Goal: Transaction & Acquisition: Purchase product/service

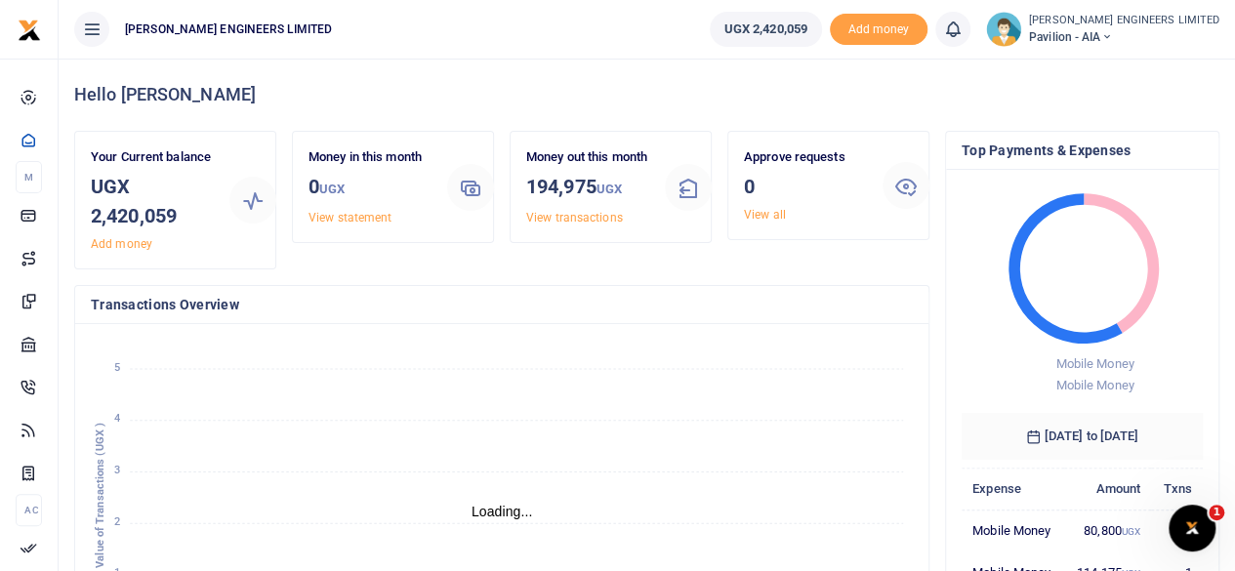
scroll to position [16, 16]
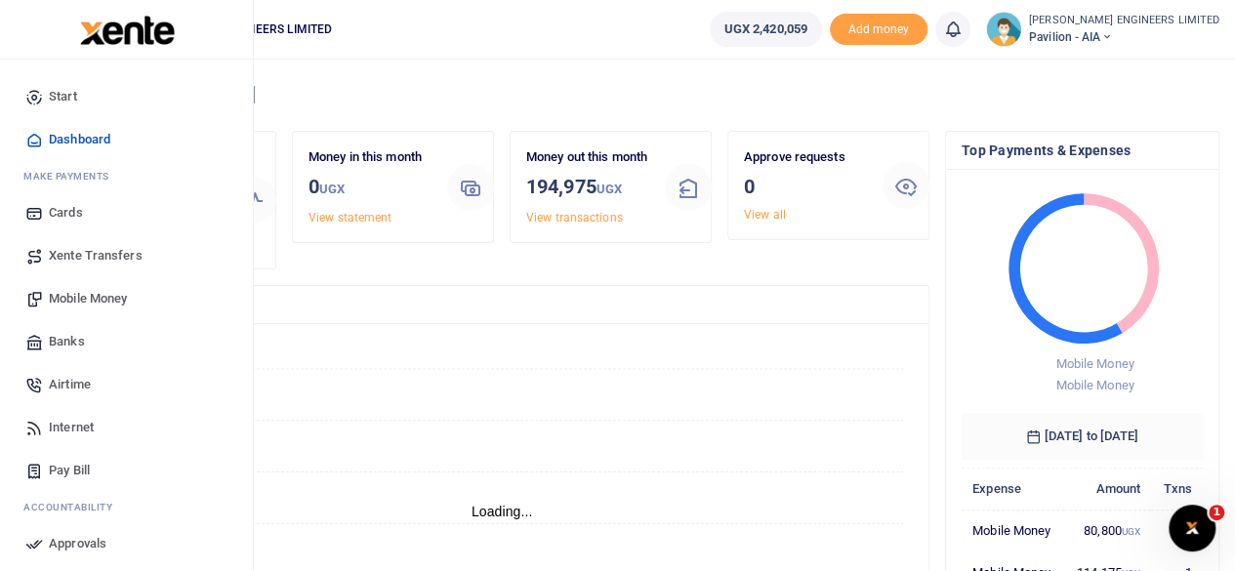
click at [78, 297] on span "Mobile Money" at bounding box center [88, 299] width 78 height 20
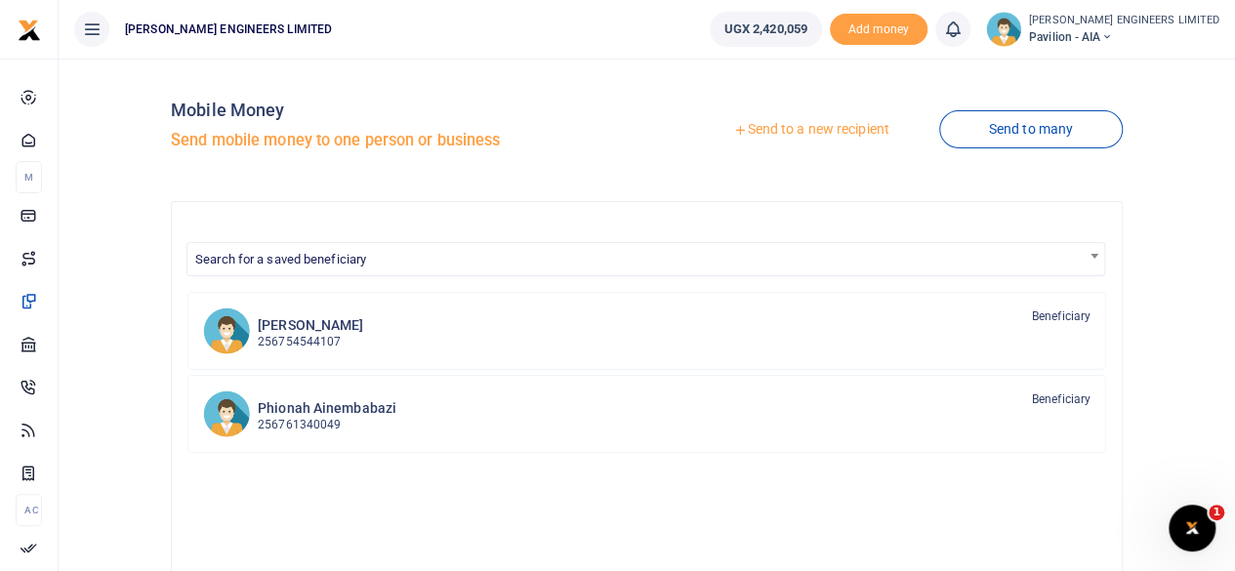
click at [828, 130] on link "Send to a new recipient" at bounding box center [810, 129] width 255 height 35
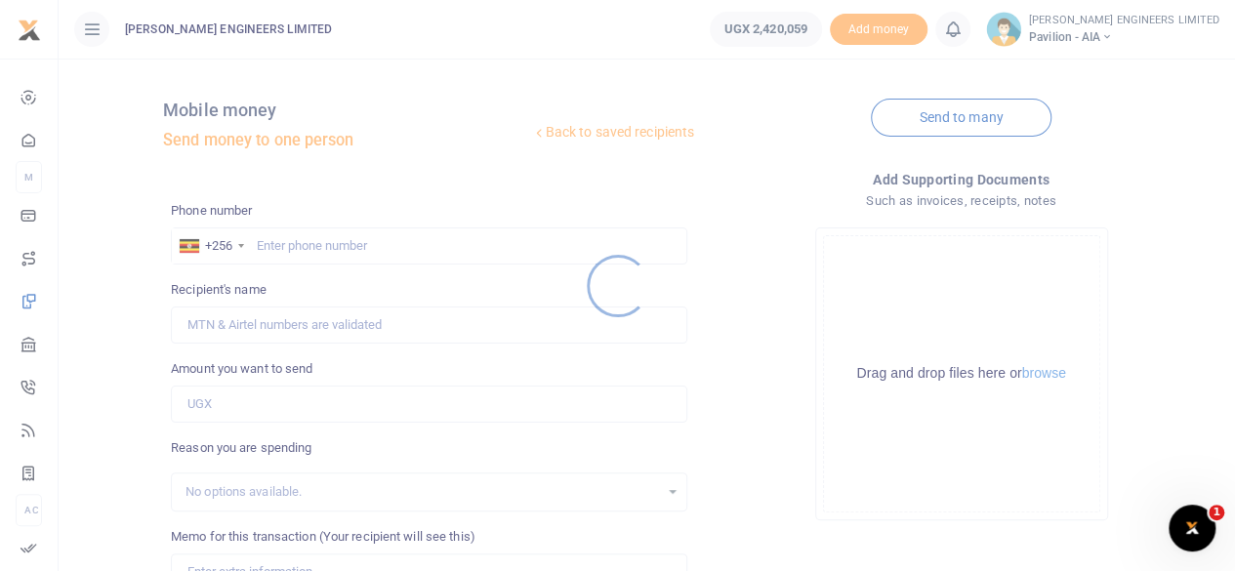
drag, startPoint x: 267, startPoint y: 244, endPoint x: 278, endPoint y: 257, distance: 16.6
click at [267, 245] on div at bounding box center [617, 285] width 1235 height 571
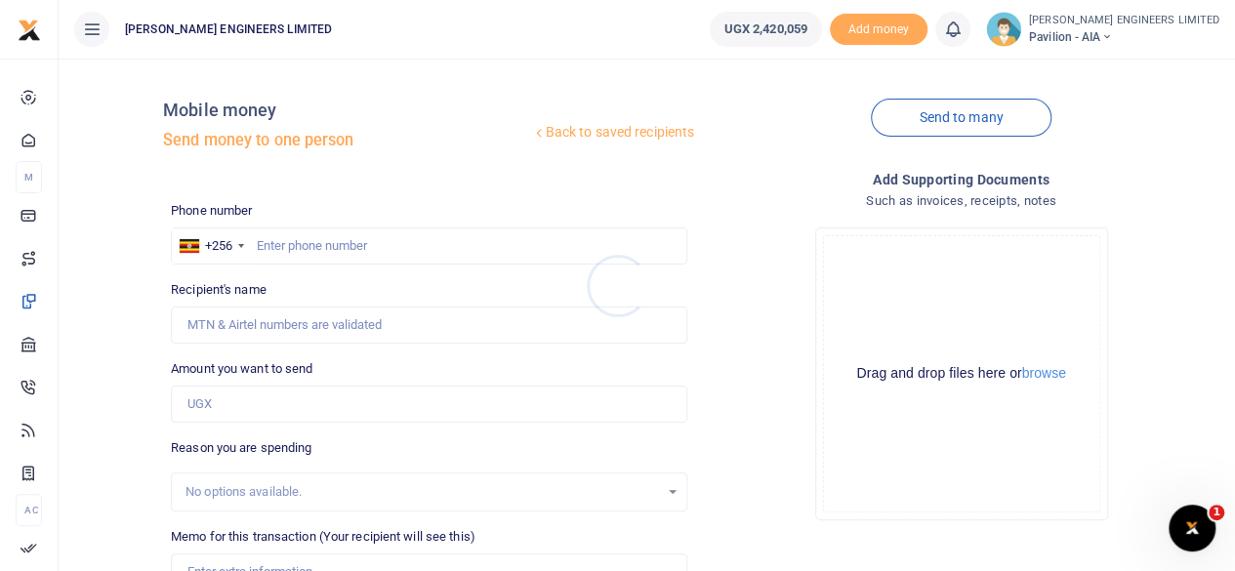
click at [279, 252] on div at bounding box center [617, 285] width 1235 height 571
click at [290, 249] on input "text" at bounding box center [429, 245] width 516 height 37
type input "754234576"
click at [224, 407] on input "Amount you want to send" at bounding box center [429, 403] width 516 height 37
type input "Ackright Muhindo"
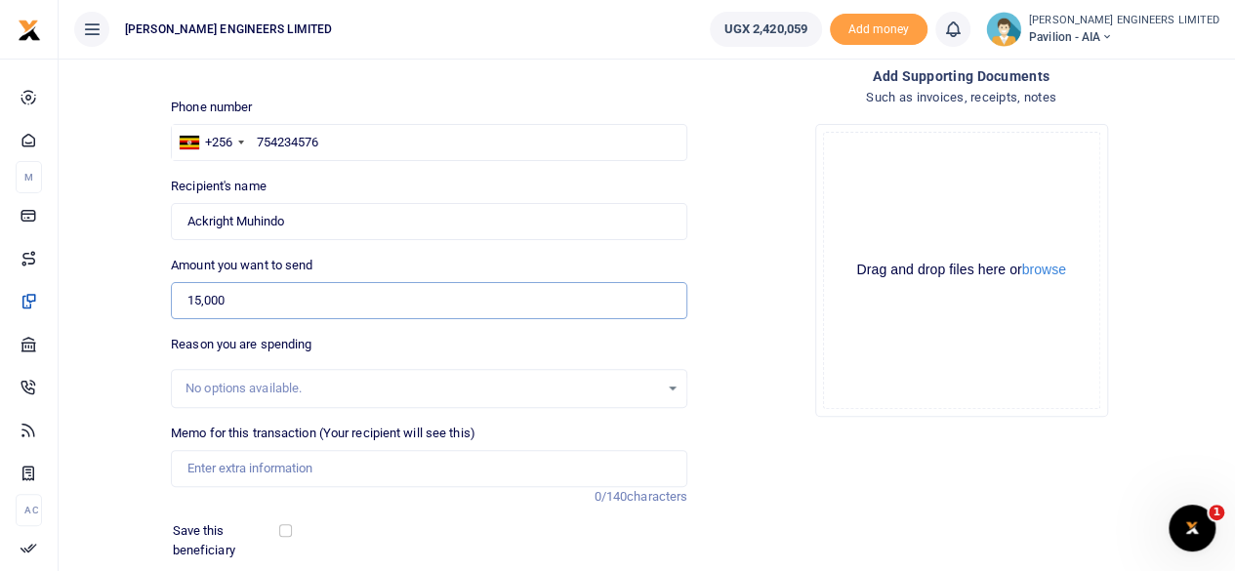
scroll to position [130, 0]
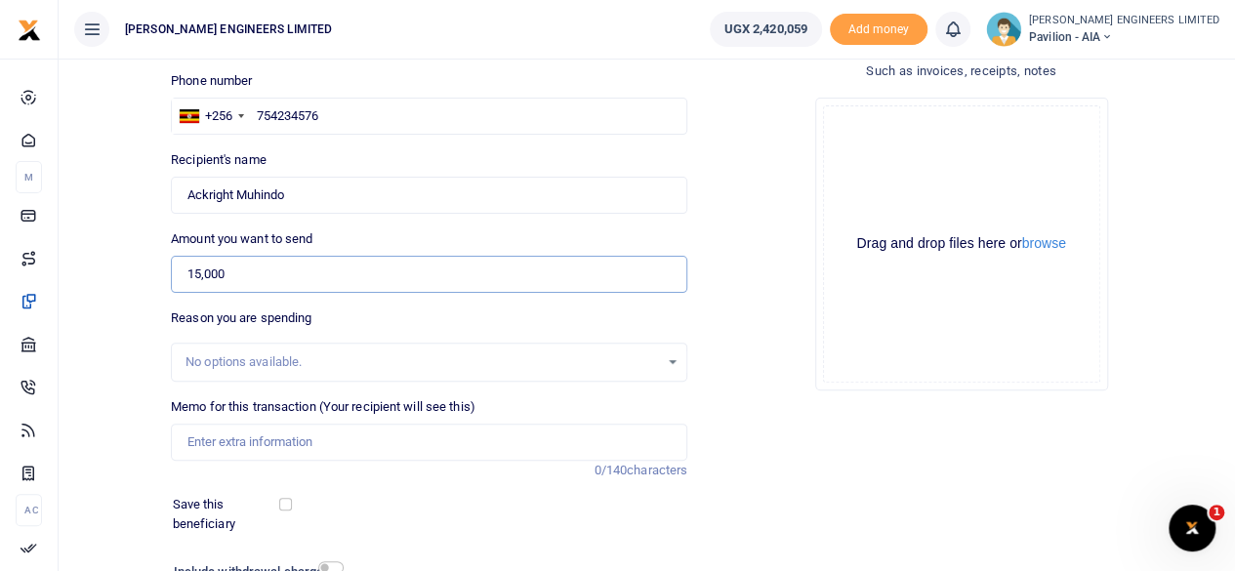
type input "15,000"
click at [210, 442] on input "Memo for this transaction (Your recipient will see this)" at bounding box center [429, 442] width 516 height 37
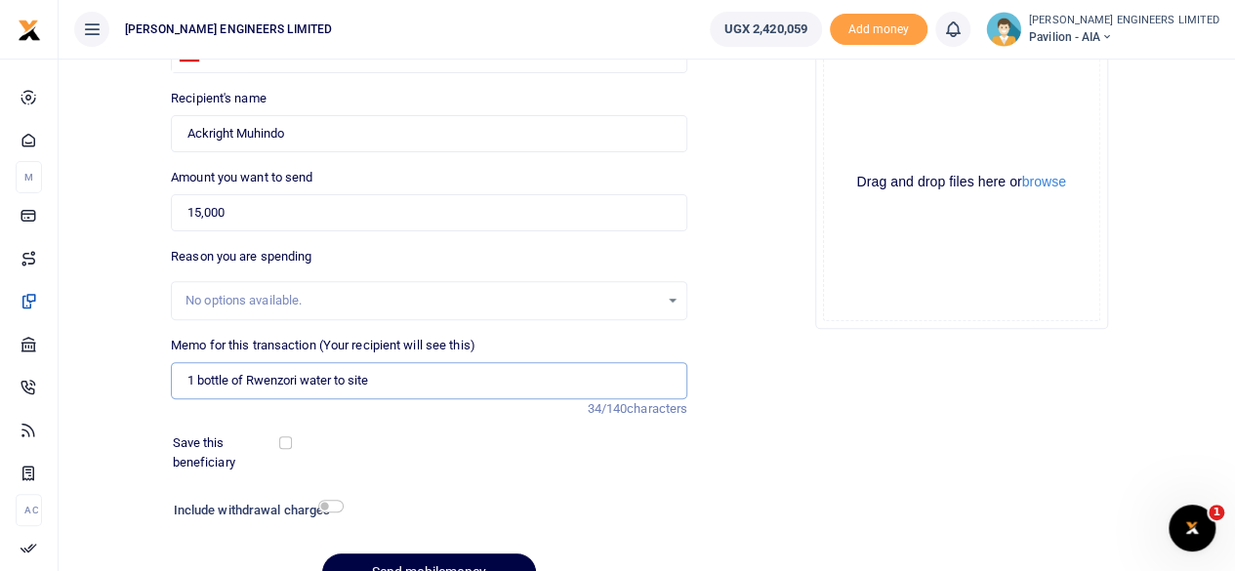
scroll to position [260, 0]
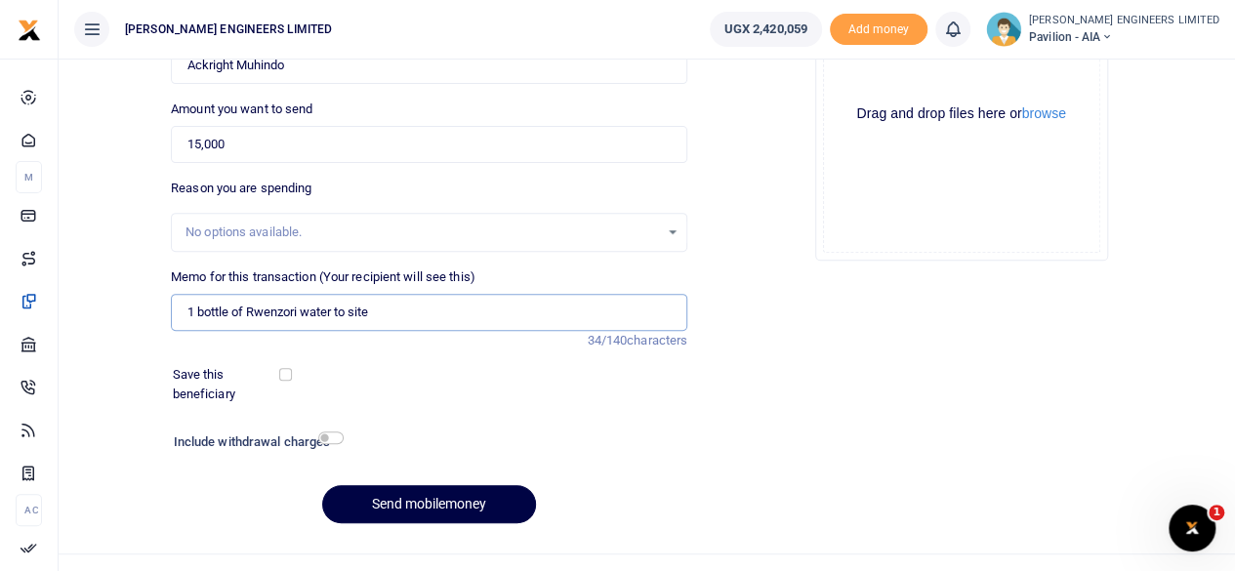
type input "1 bottle of Rwenzori water to site"
click at [332, 439] on input "checkbox" at bounding box center [330, 437] width 25 height 13
checkbox input "true"
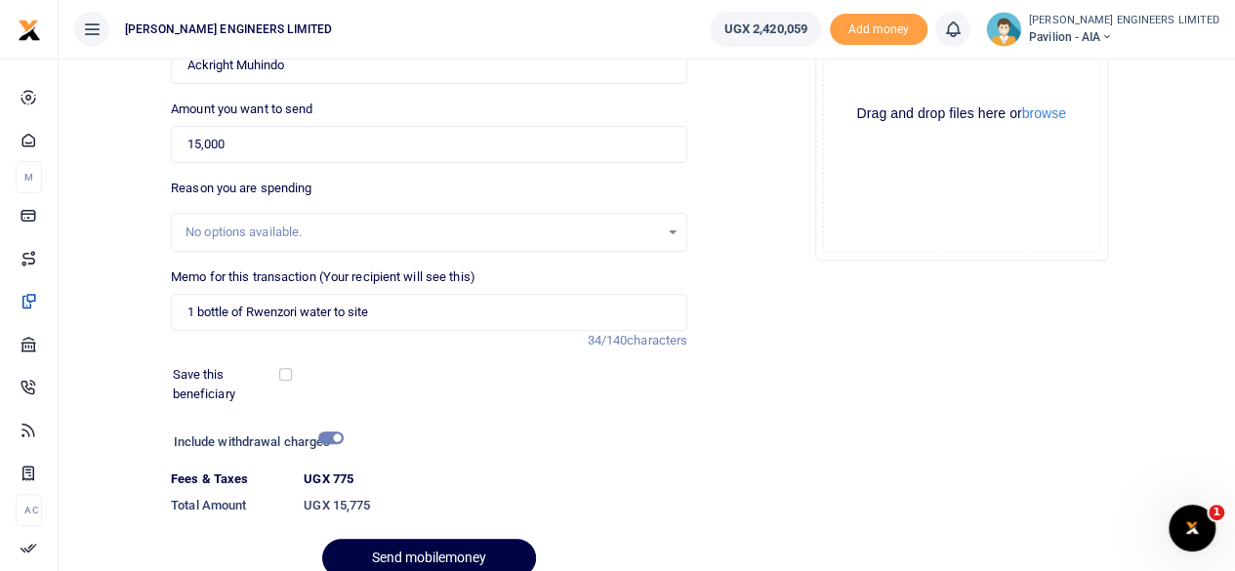
click at [449, 557] on div at bounding box center [458, 558] width 23 height 23
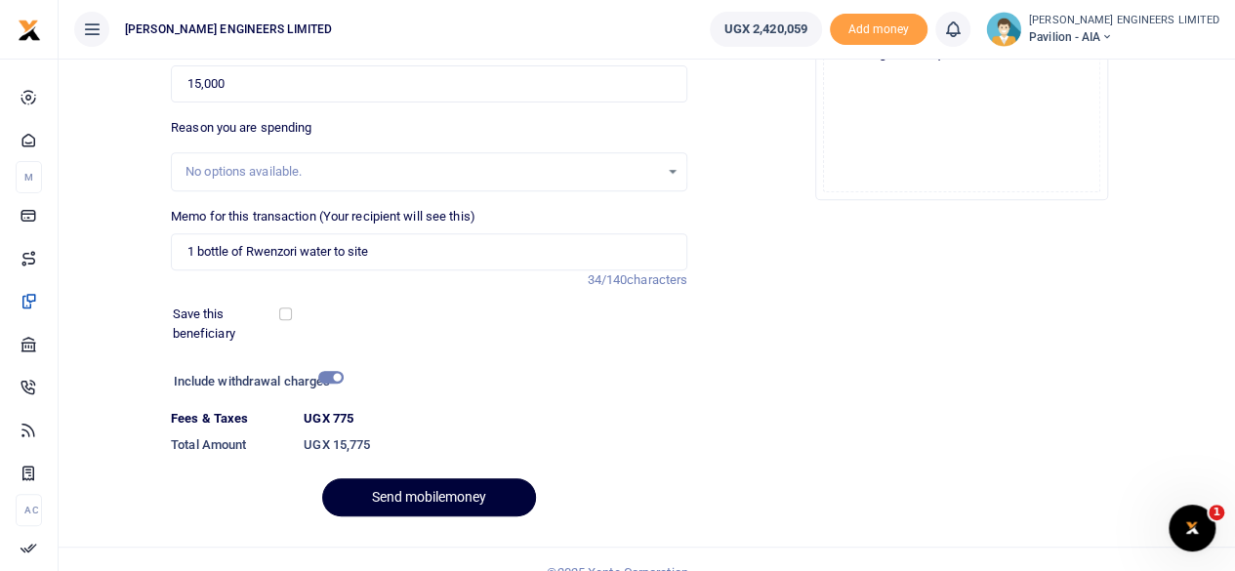
scroll to position [345, 0]
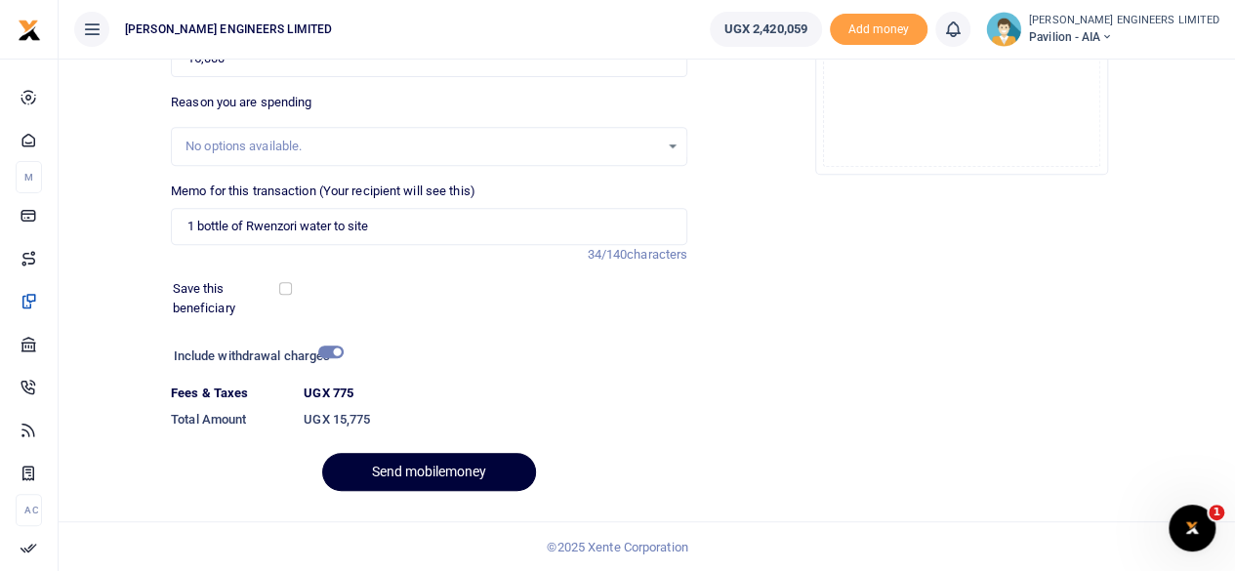
click at [447, 472] on button "Send mobilemoney" at bounding box center [429, 472] width 214 height 38
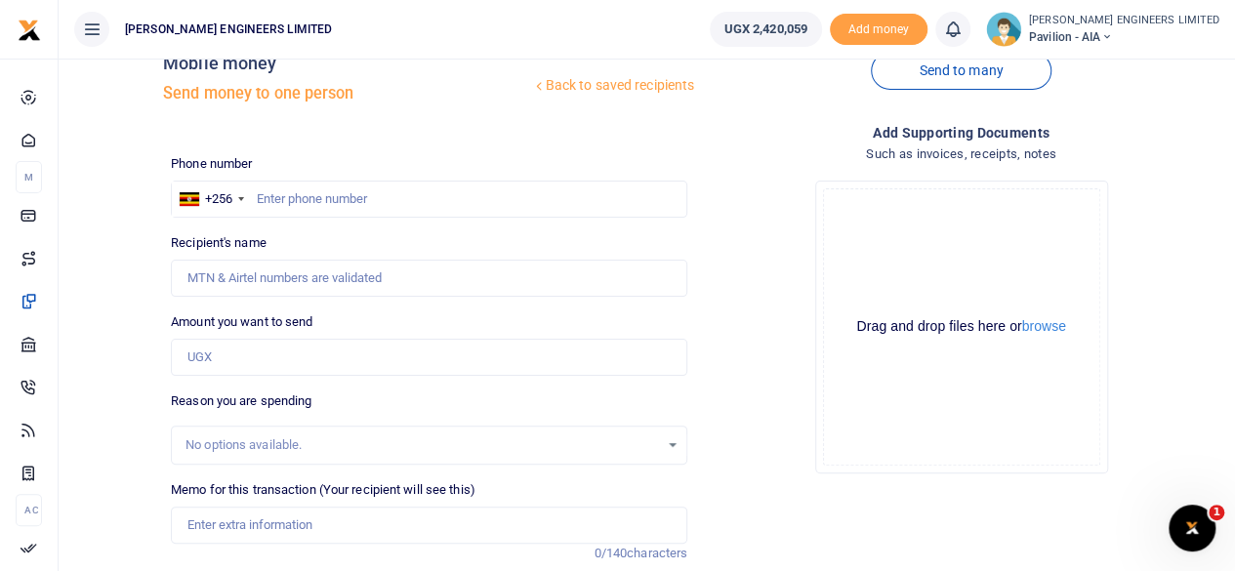
scroll to position [31, 0]
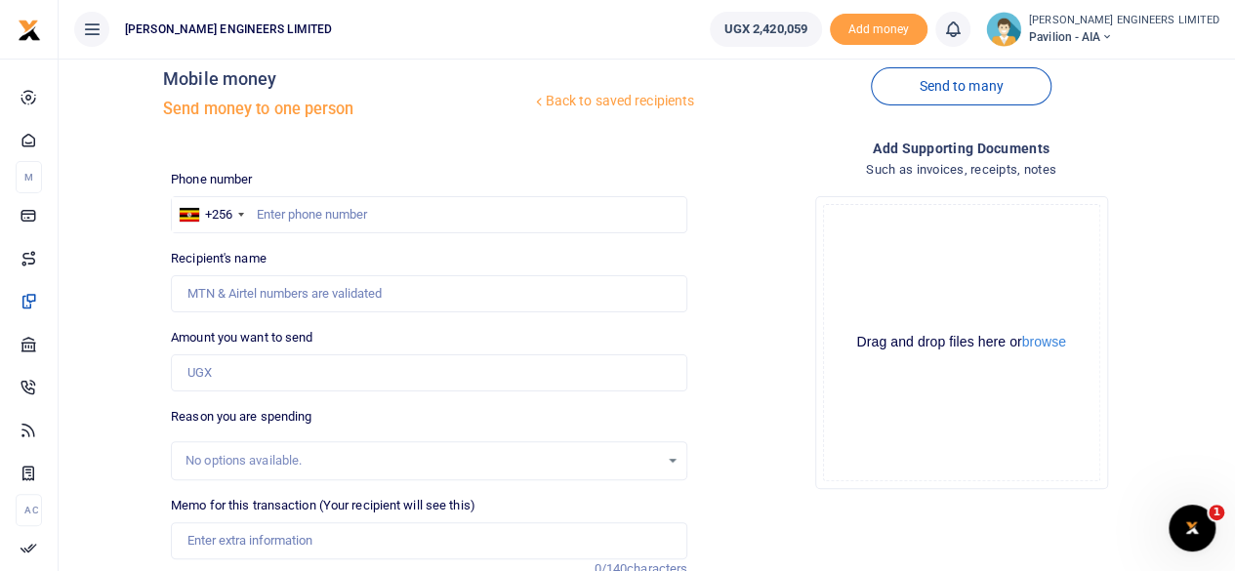
click at [962, 30] on icon at bounding box center [953, 29] width 20 height 21
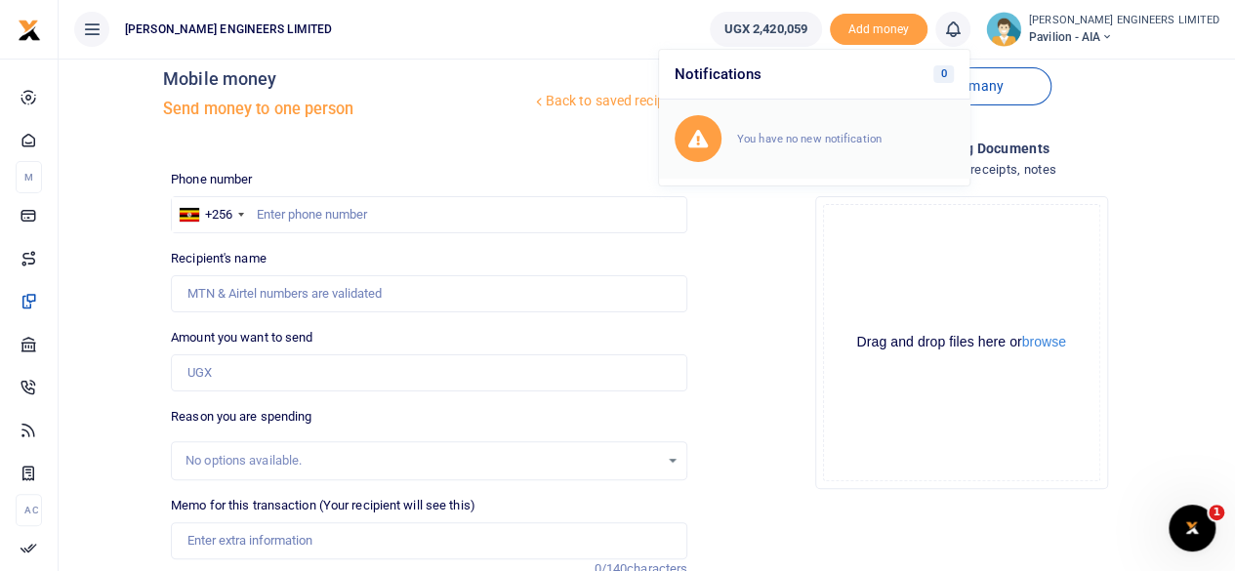
click at [862, 136] on small "You have no new notification" at bounding box center [809, 139] width 144 height 14
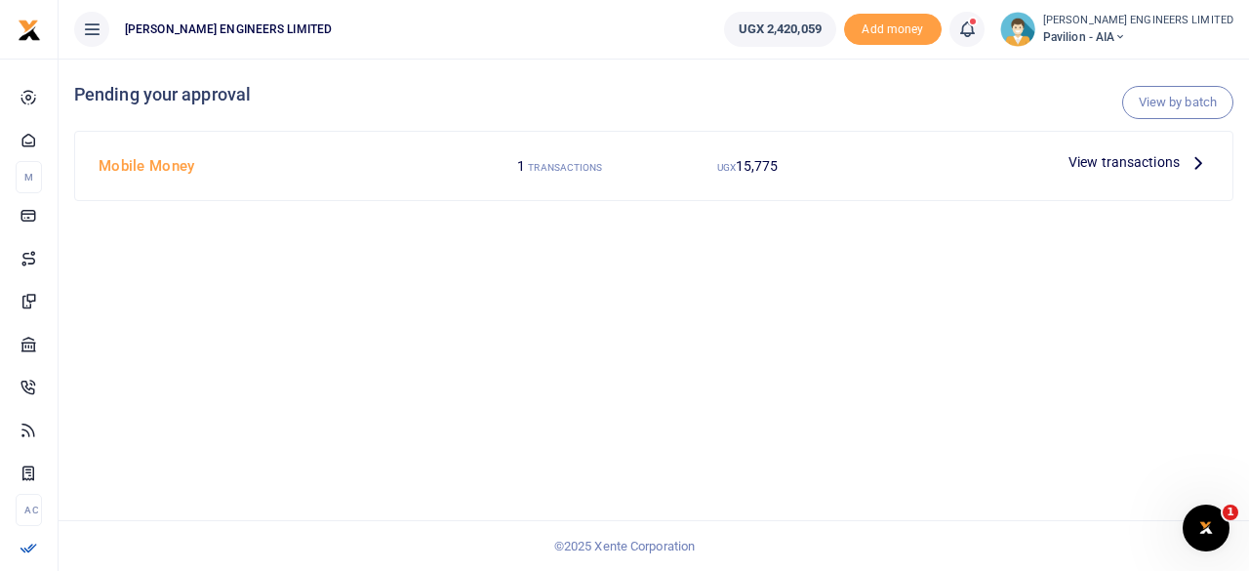
click at [1093, 163] on span "View transactions" at bounding box center [1124, 161] width 111 height 21
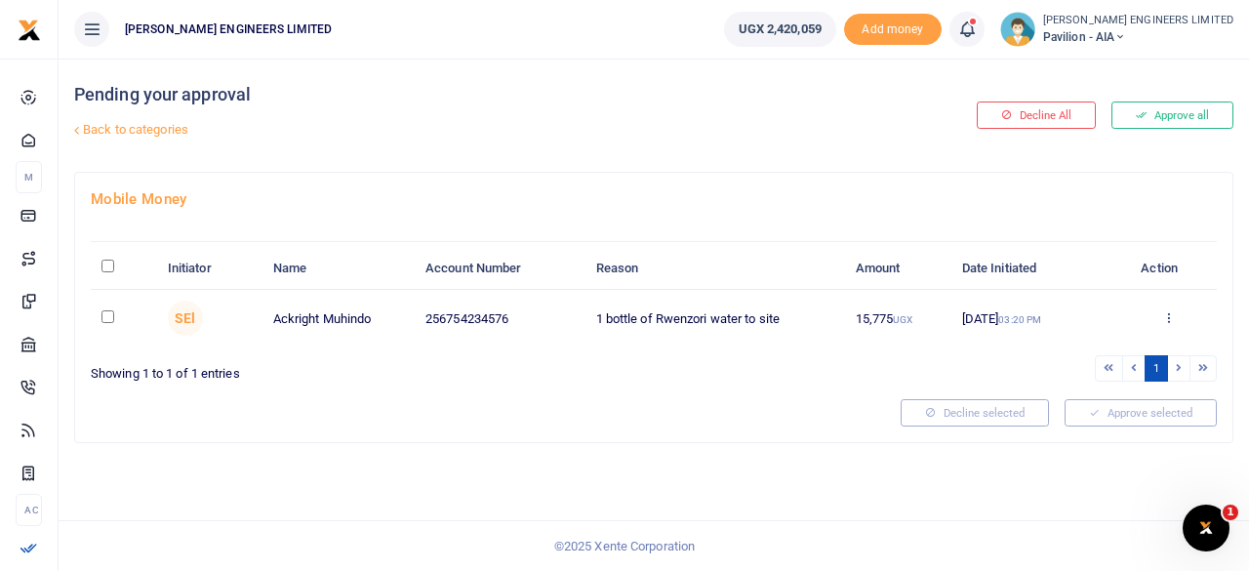
click at [107, 315] on input "checkbox" at bounding box center [107, 316] width 13 height 13
checkbox input "true"
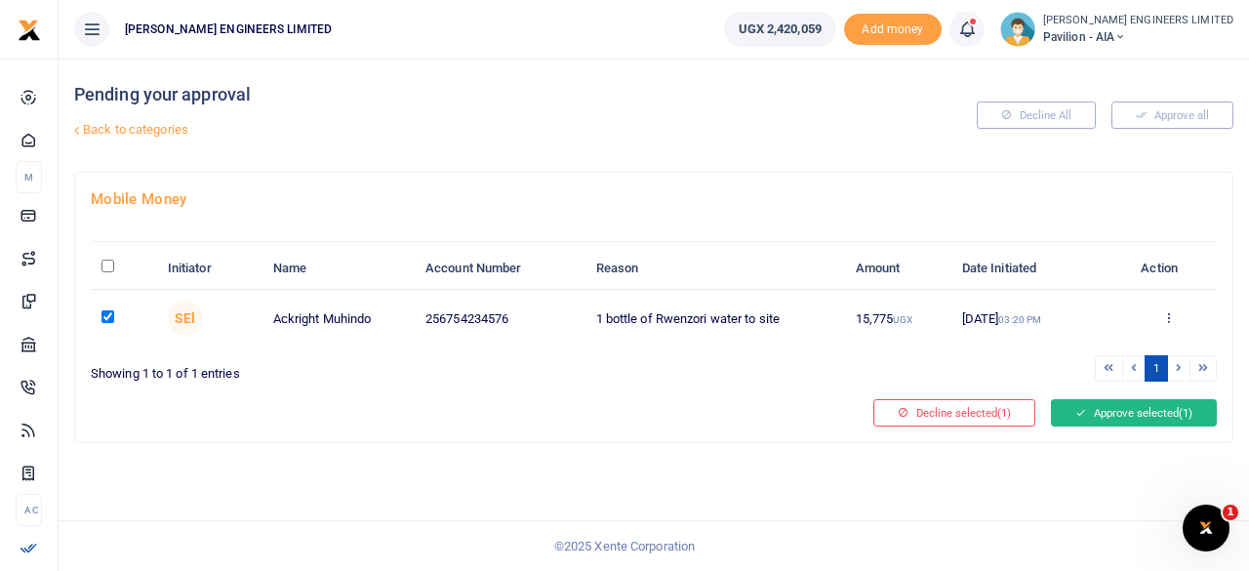
click at [1127, 414] on button "Approve selected (1)" at bounding box center [1134, 412] width 166 height 27
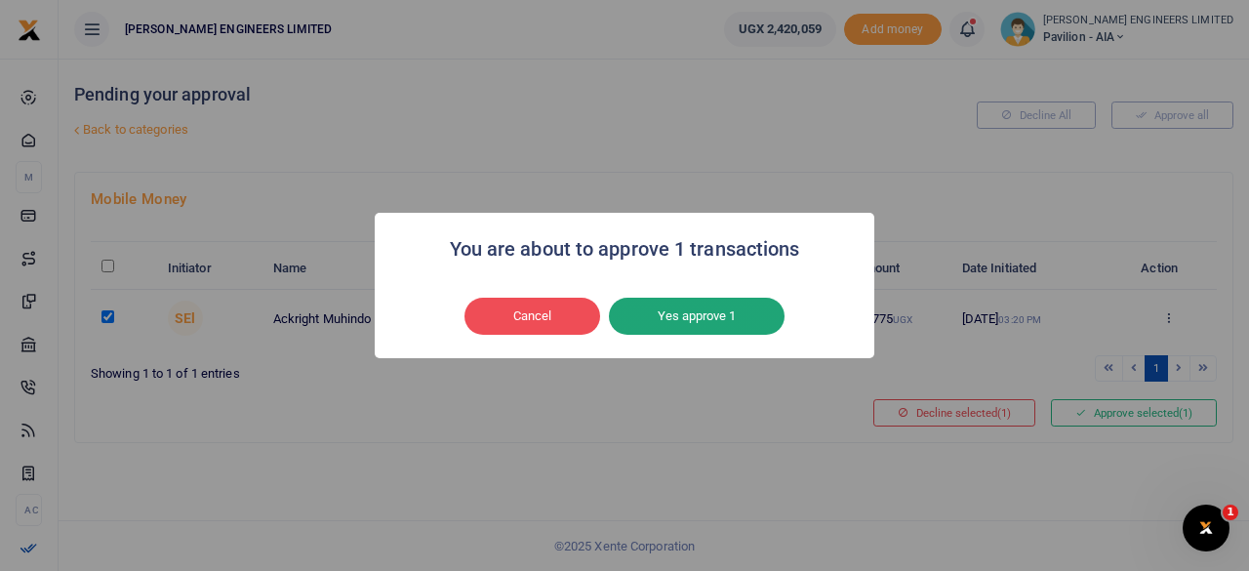
click at [713, 322] on button "Yes approve 1" at bounding box center [697, 316] width 176 height 37
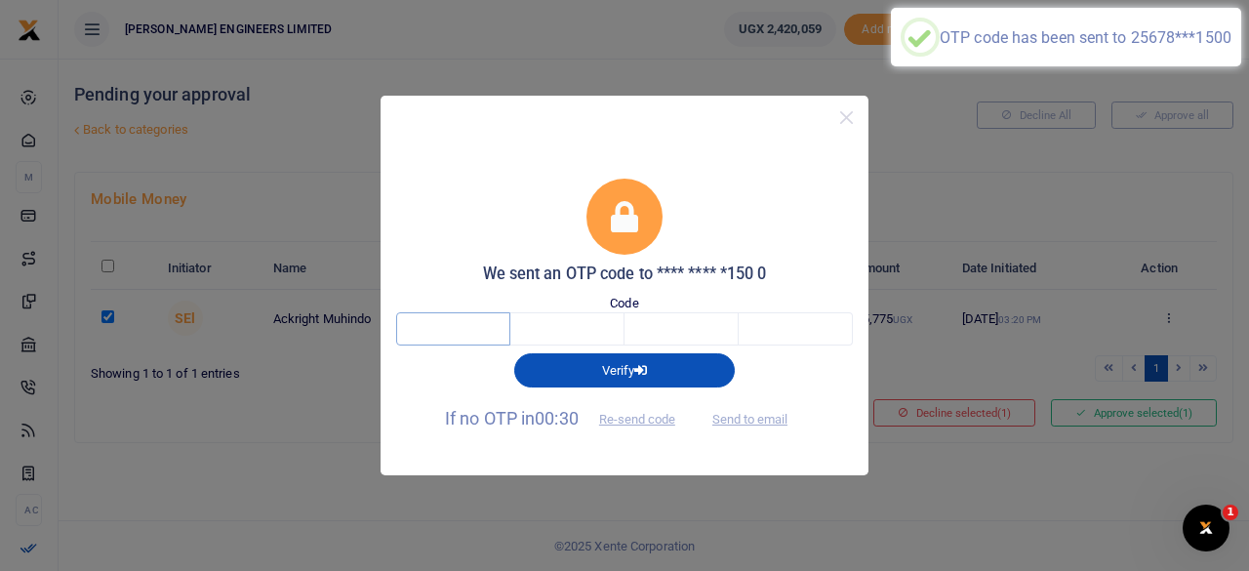
click at [463, 326] on input "text" at bounding box center [453, 328] width 114 height 33
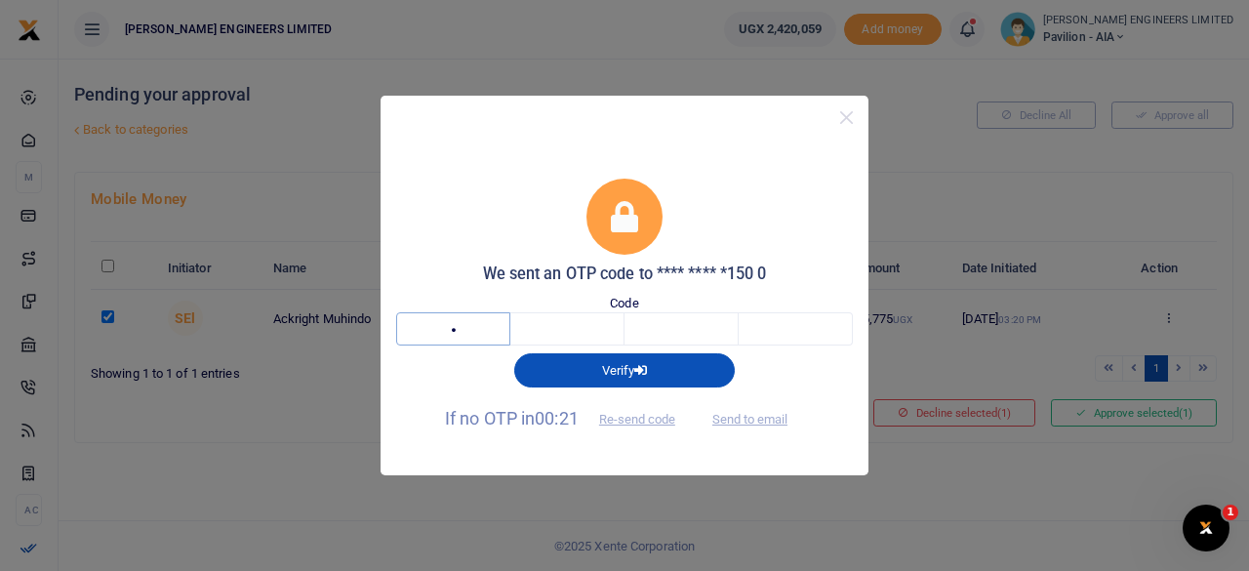
type input "6"
type input "0"
type input "6"
type input "5"
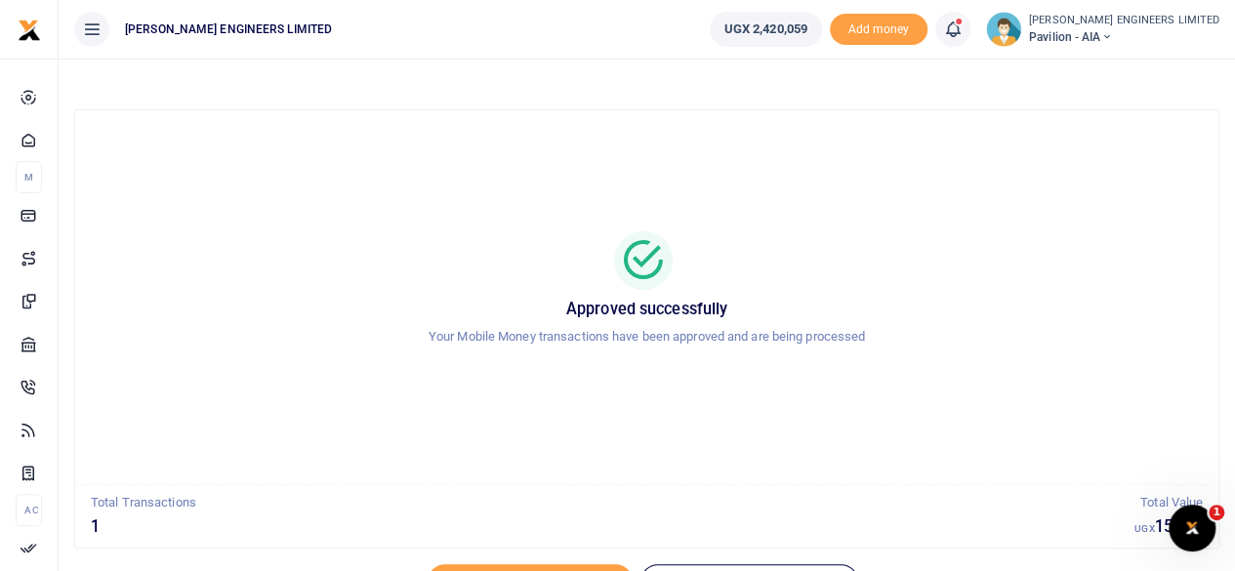
click at [1112, 34] on icon at bounding box center [1106, 37] width 12 height 14
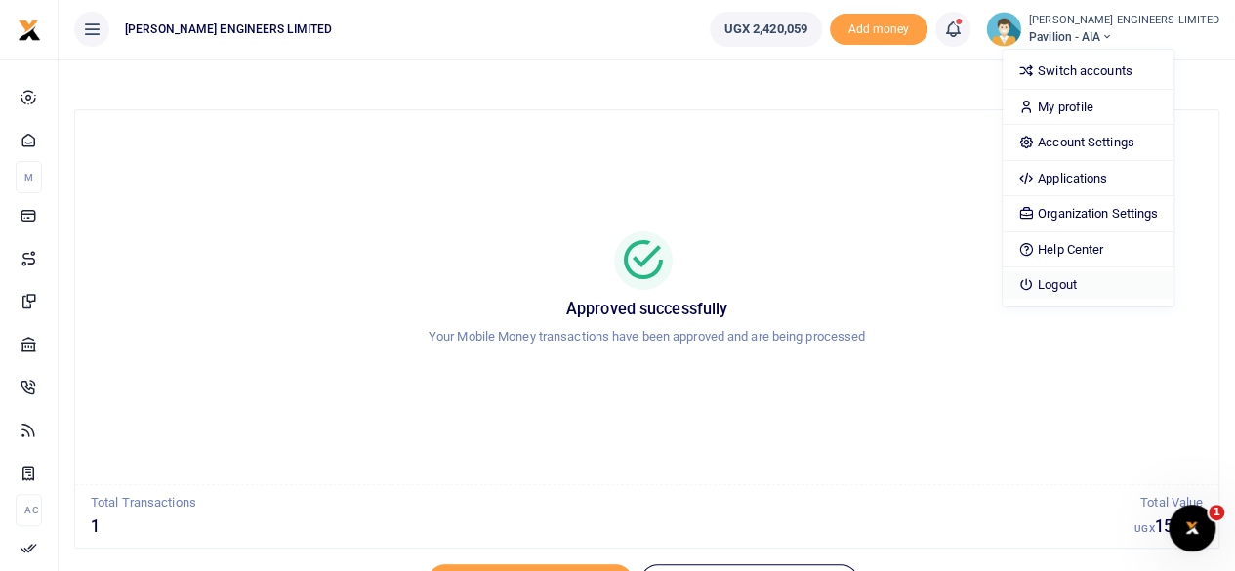
click at [1116, 281] on link "Logout" at bounding box center [1087, 284] width 171 height 27
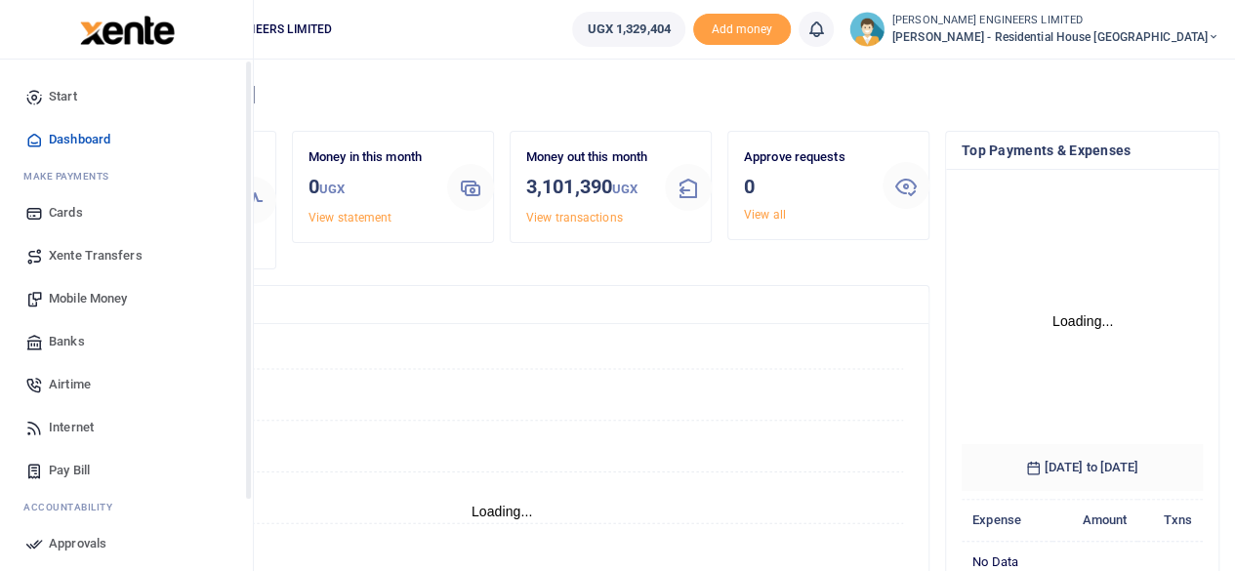
scroll to position [305, 226]
click at [78, 301] on span "Mobile Money" at bounding box center [88, 299] width 78 height 20
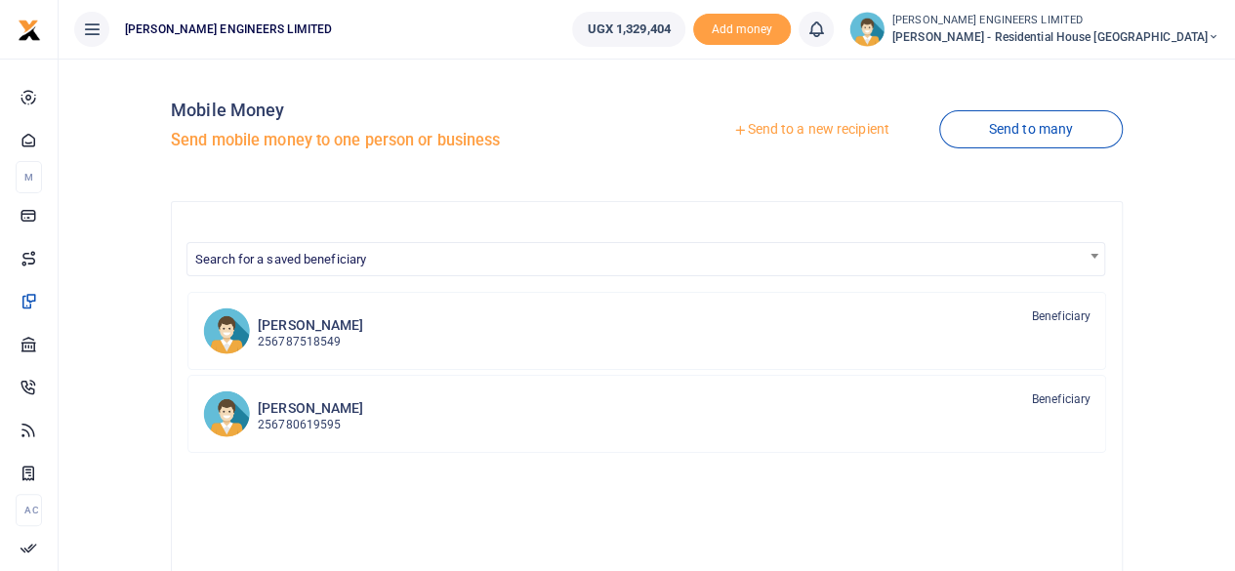
click at [792, 132] on link "Send to a new recipient" at bounding box center [810, 129] width 255 height 35
click at [828, 130] on link "Send to a new recipient" at bounding box center [810, 129] width 255 height 35
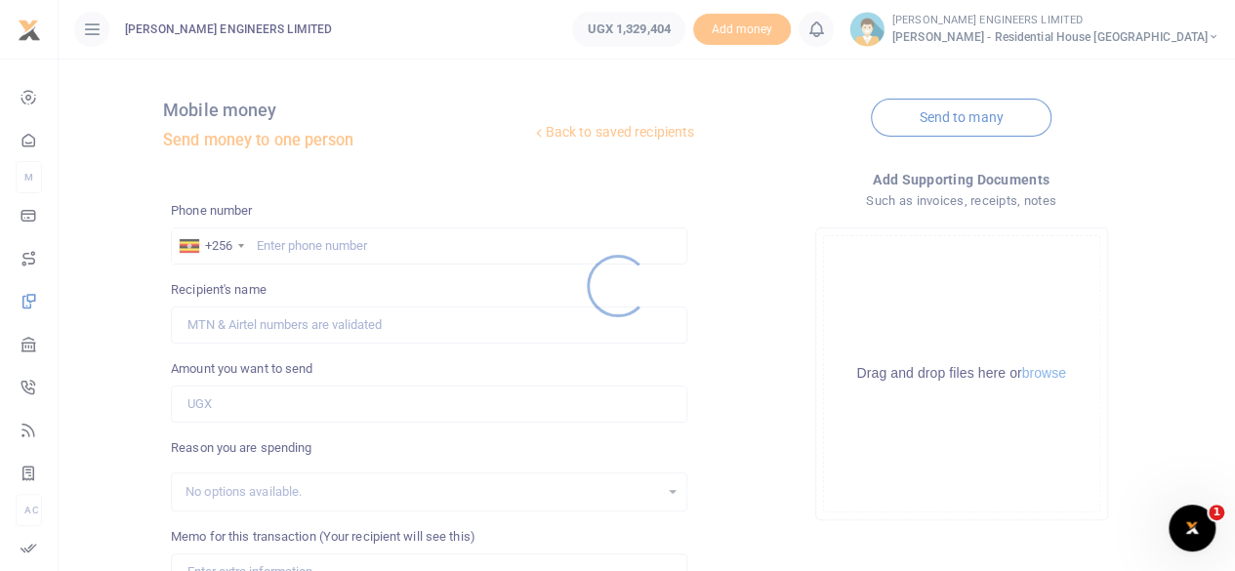
click at [324, 248] on div at bounding box center [617, 285] width 1235 height 571
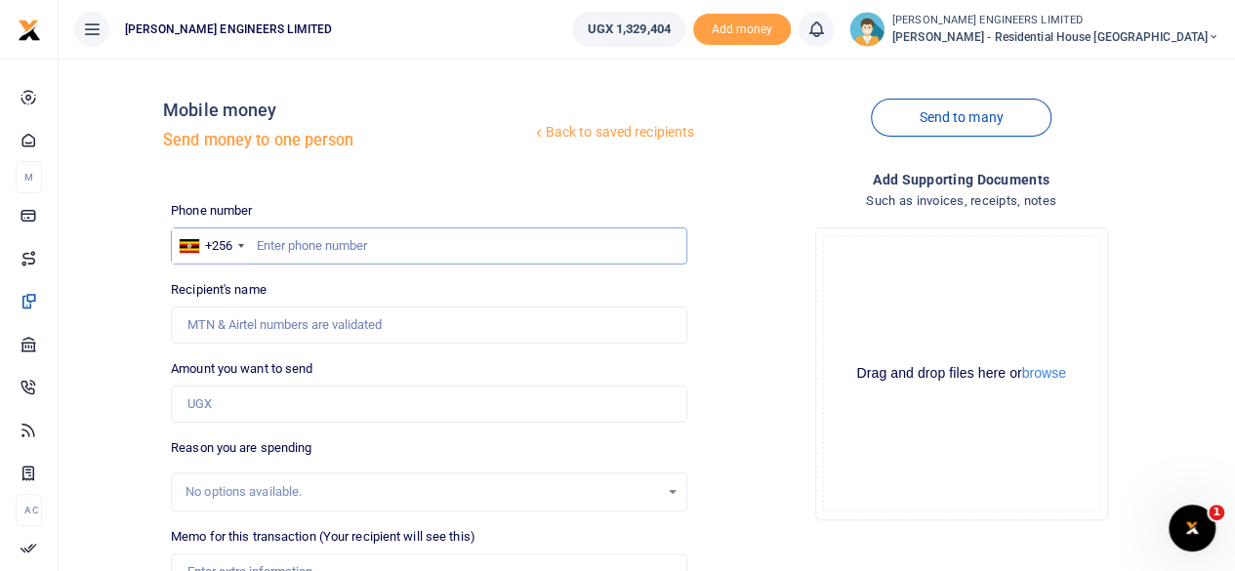
click at [293, 249] on input "text" at bounding box center [429, 245] width 516 height 37
type input "759963958"
click at [233, 405] on input "Amount you want to send" at bounding box center [429, 403] width 516 height 37
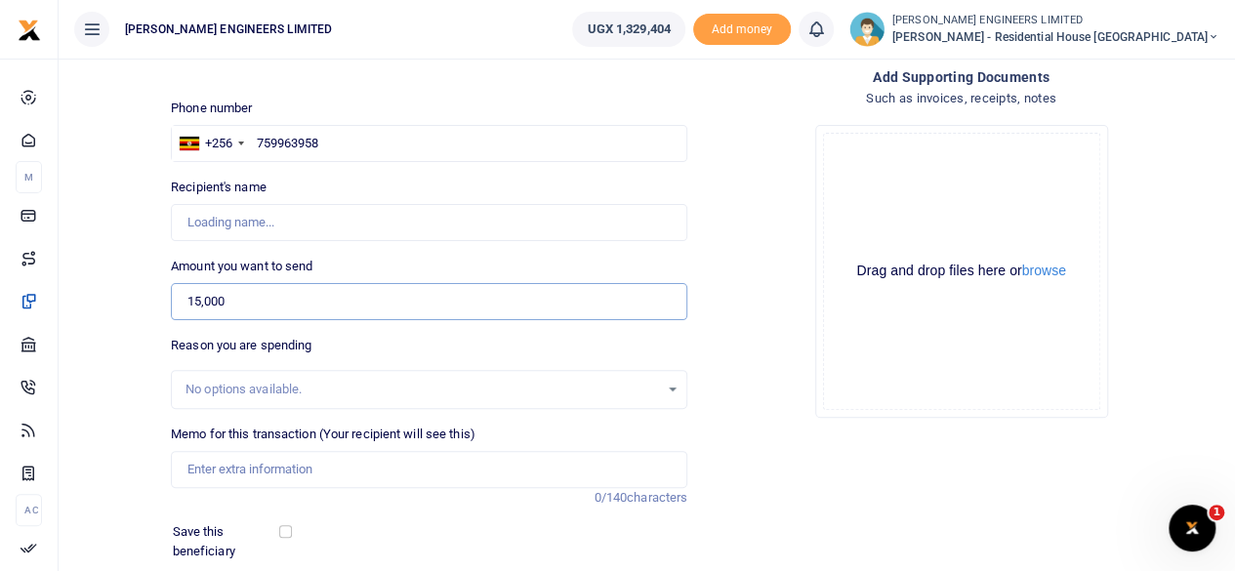
scroll to position [130, 0]
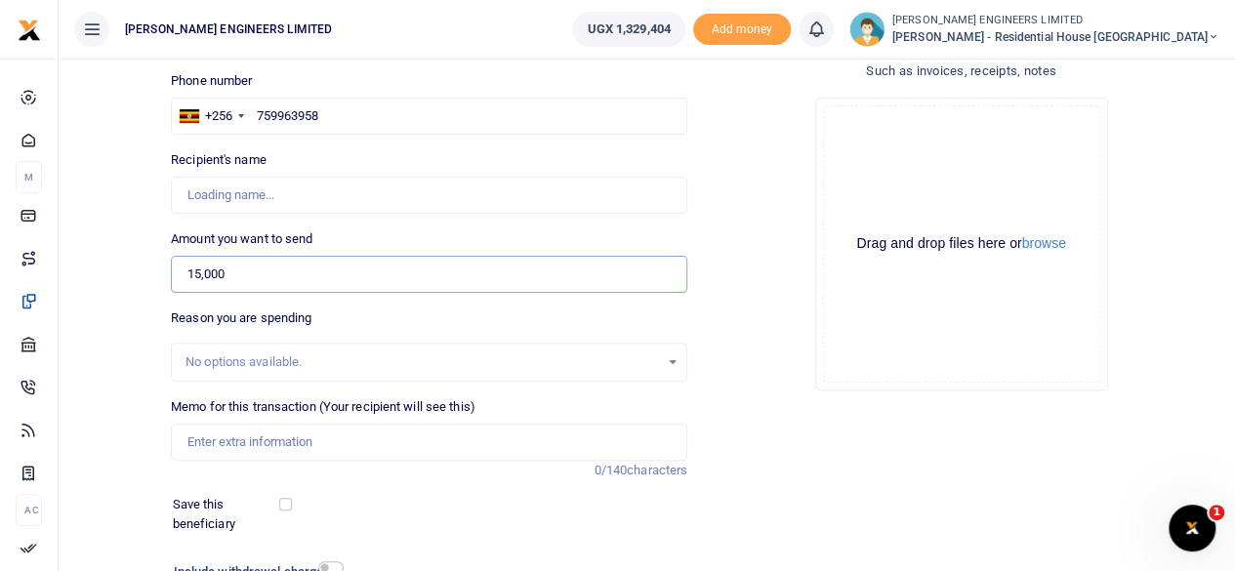
type input "15,000"
click at [223, 438] on input "Memo for this transaction (Your recipient will see this)" at bounding box center [429, 442] width 516 height 37
type input "[PERSON_NAME]"
type input "t"
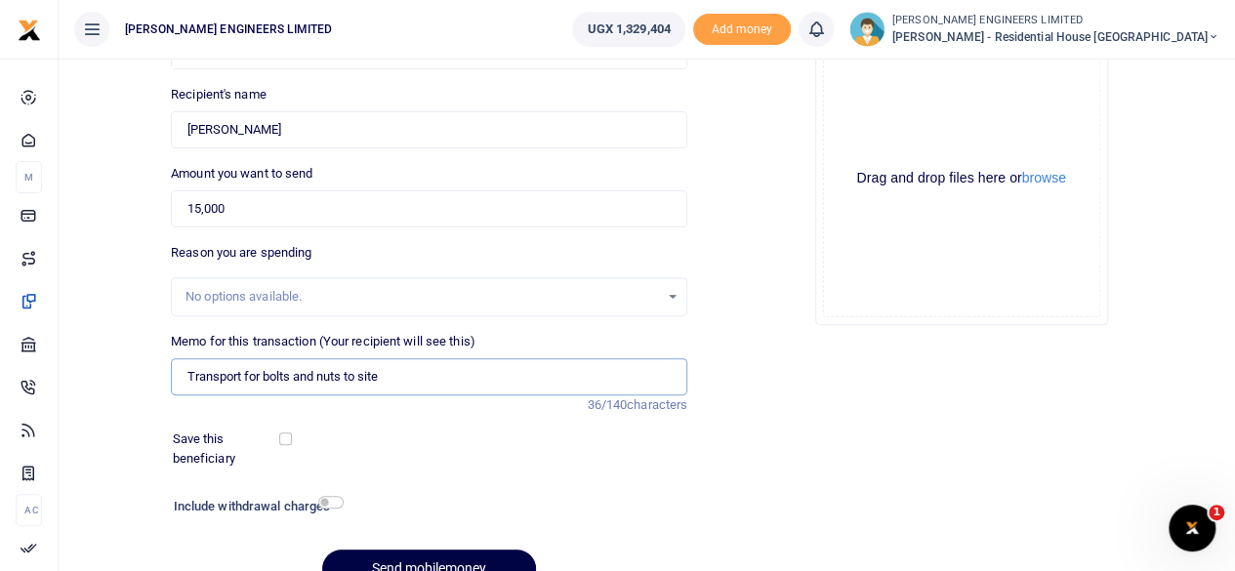
scroll to position [260, 0]
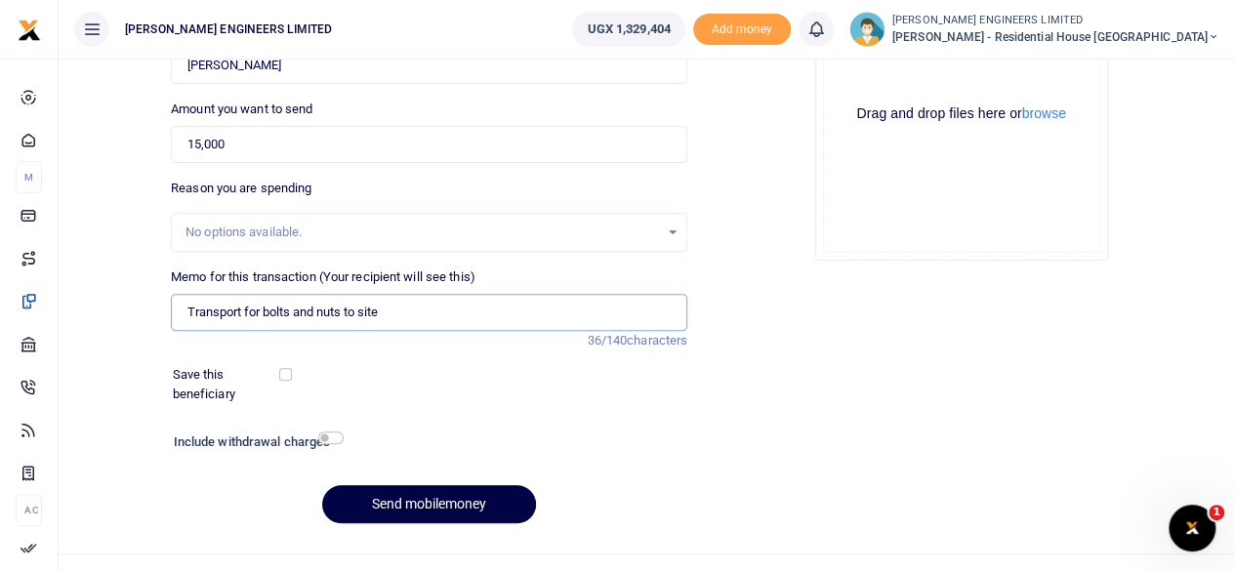
type input "Transport for bolts and nuts to site"
drag, startPoint x: 334, startPoint y: 431, endPoint x: 349, endPoint y: 447, distance: 22.1
click at [334, 432] on input "checkbox" at bounding box center [330, 437] width 25 height 13
checkbox input "true"
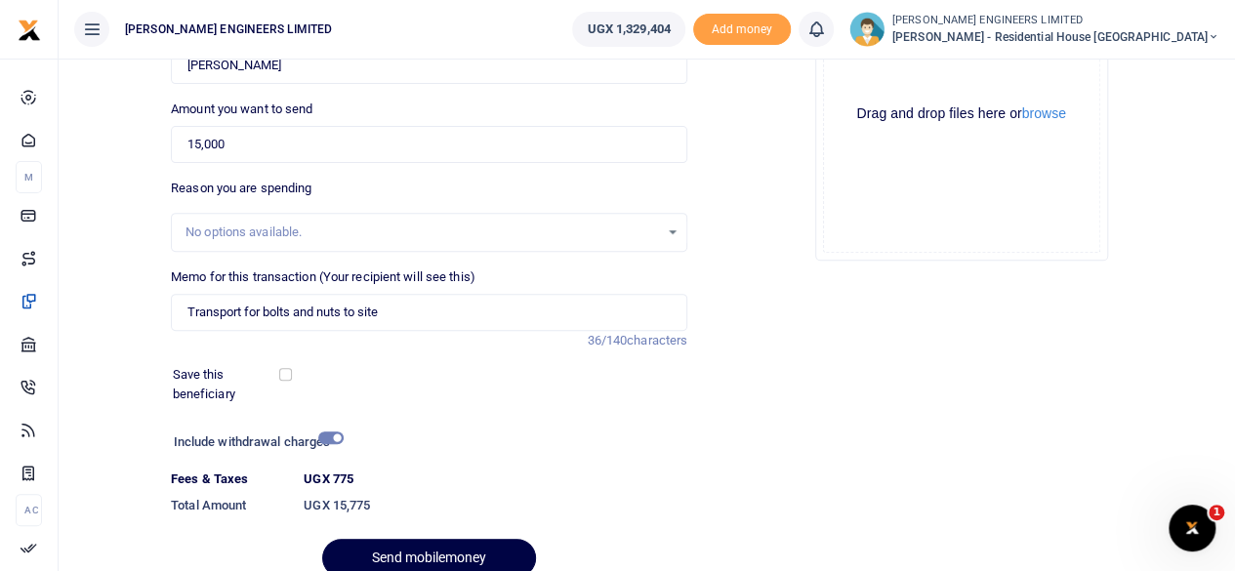
click at [447, 557] on div at bounding box center [458, 558] width 23 height 23
click at [474, 552] on div at bounding box center [618, 558] width 342 height 23
click at [486, 546] on button "Send mobilemoney" at bounding box center [429, 558] width 214 height 38
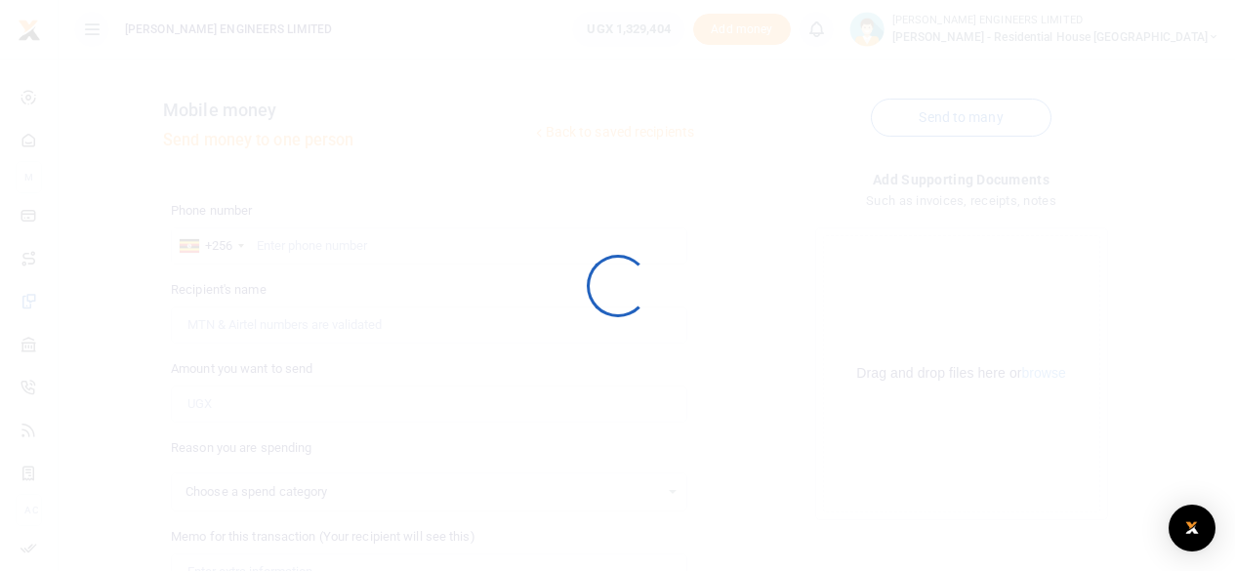
scroll to position [260, 0]
select select
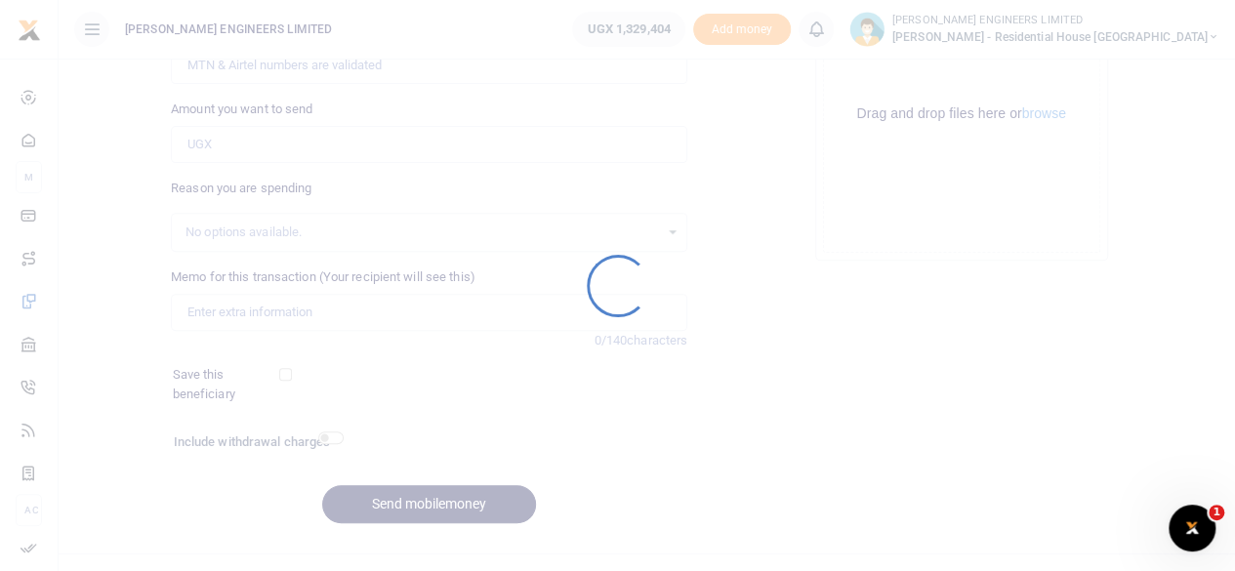
scroll to position [0, 0]
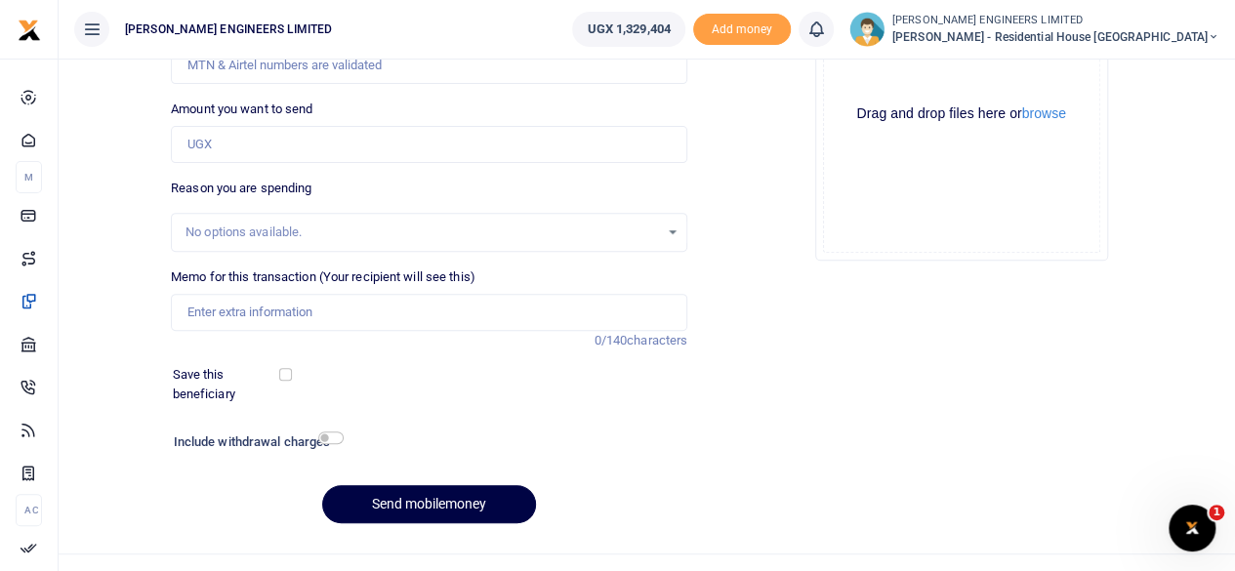
click at [826, 33] on icon at bounding box center [816, 29] width 20 height 21
click at [727, 138] on small "You have no new notification" at bounding box center [672, 139] width 144 height 14
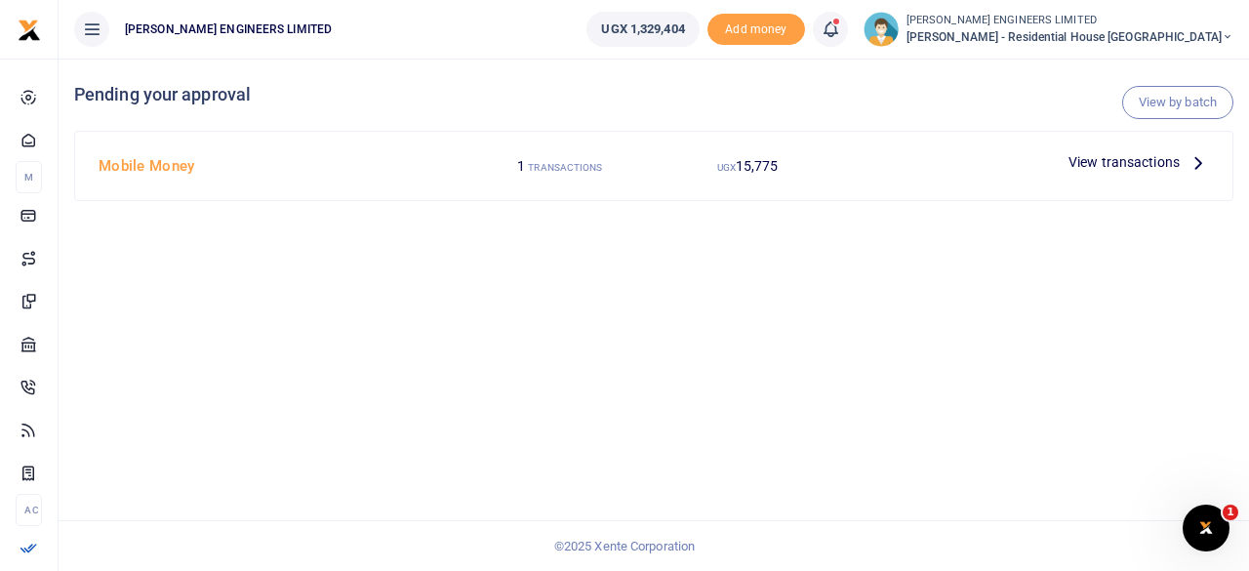
click at [1097, 165] on span "View transactions" at bounding box center [1124, 161] width 111 height 21
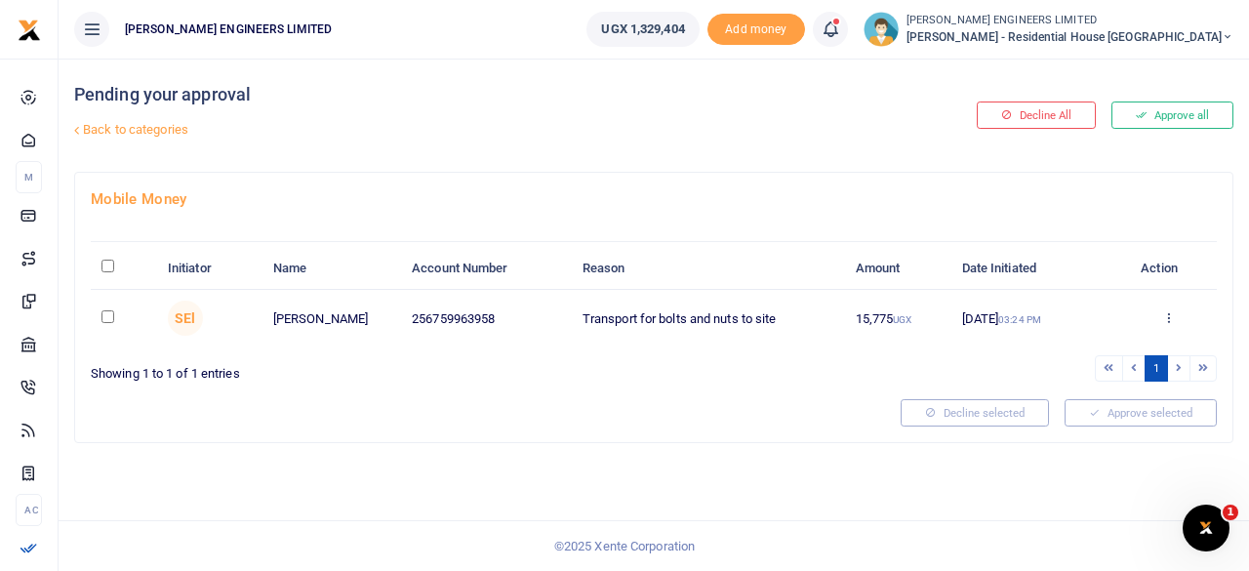
click at [109, 317] on input "checkbox" at bounding box center [107, 316] width 13 height 13
checkbox input "true"
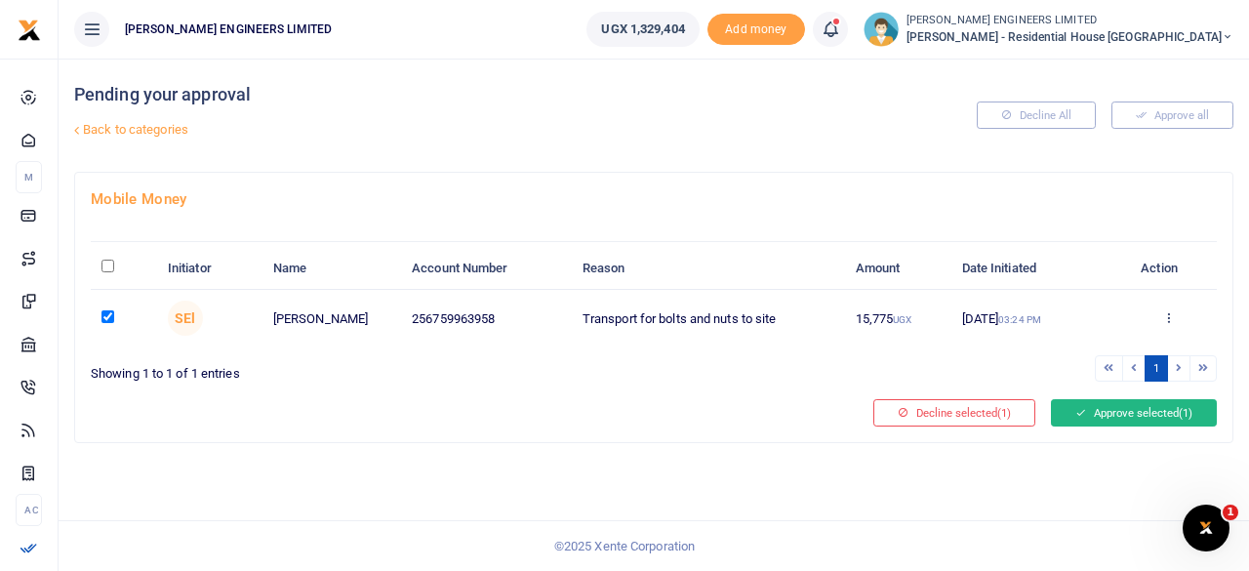
click at [1084, 409] on button "Approve selected (1)" at bounding box center [1134, 412] width 166 height 27
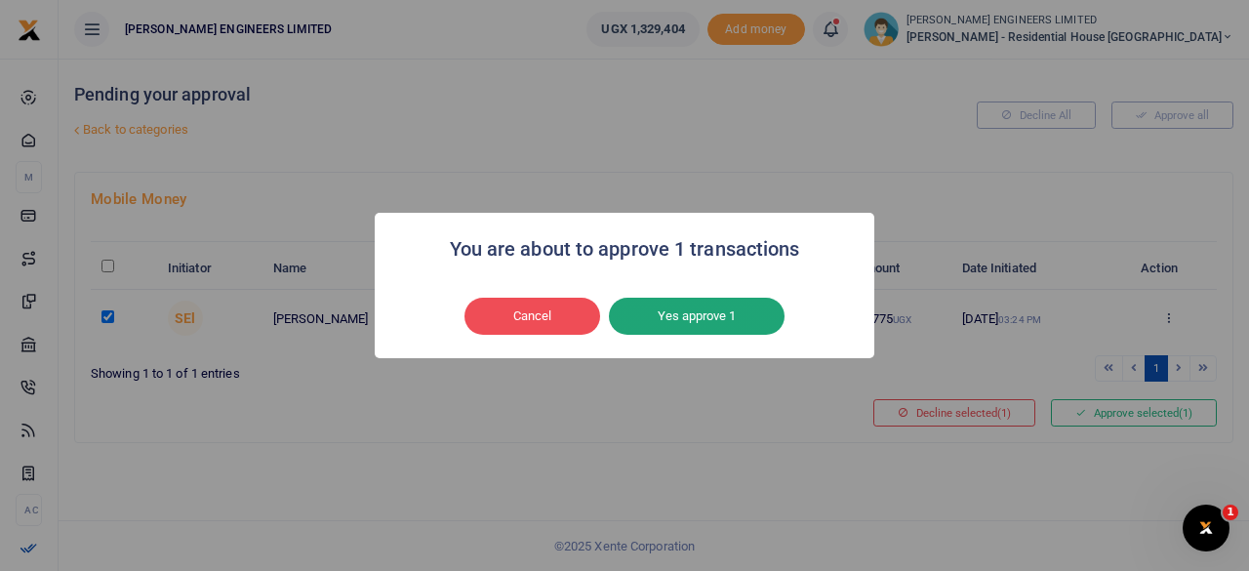
click at [703, 323] on button "Yes approve 1" at bounding box center [697, 316] width 176 height 37
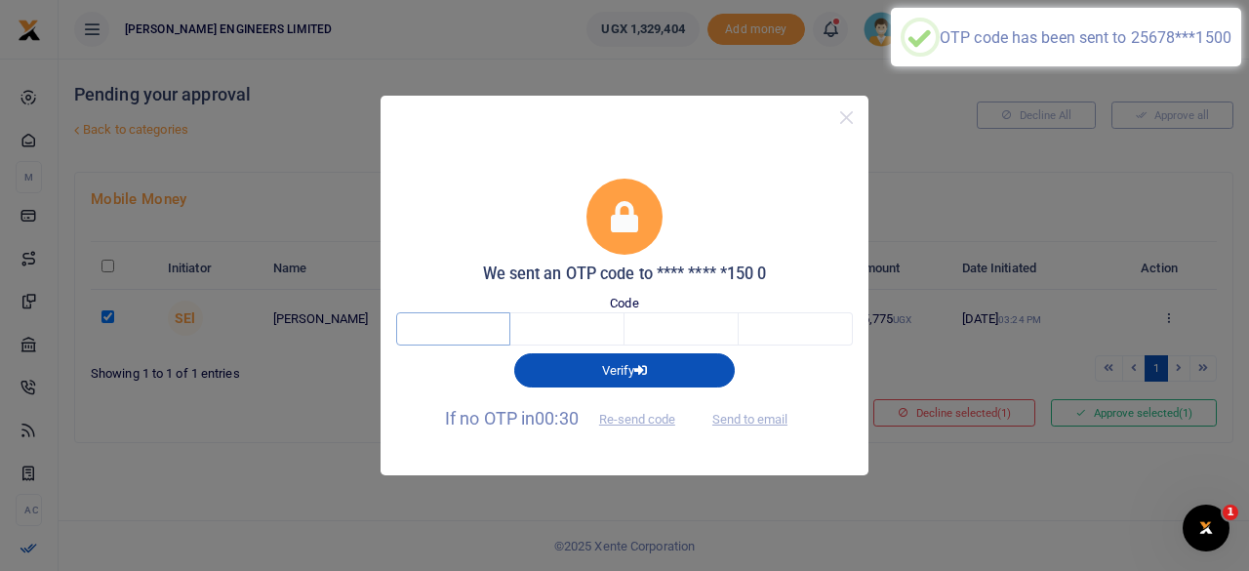
click at [458, 331] on input "text" at bounding box center [453, 328] width 114 height 33
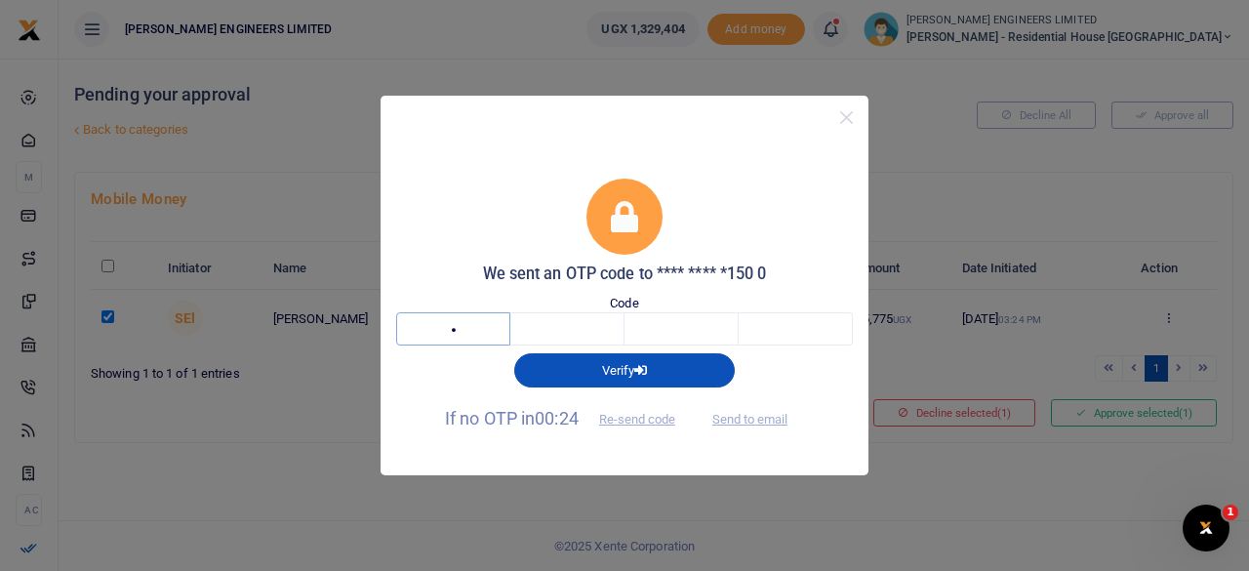
type input "7"
type input "5"
type input "6"
type input "1"
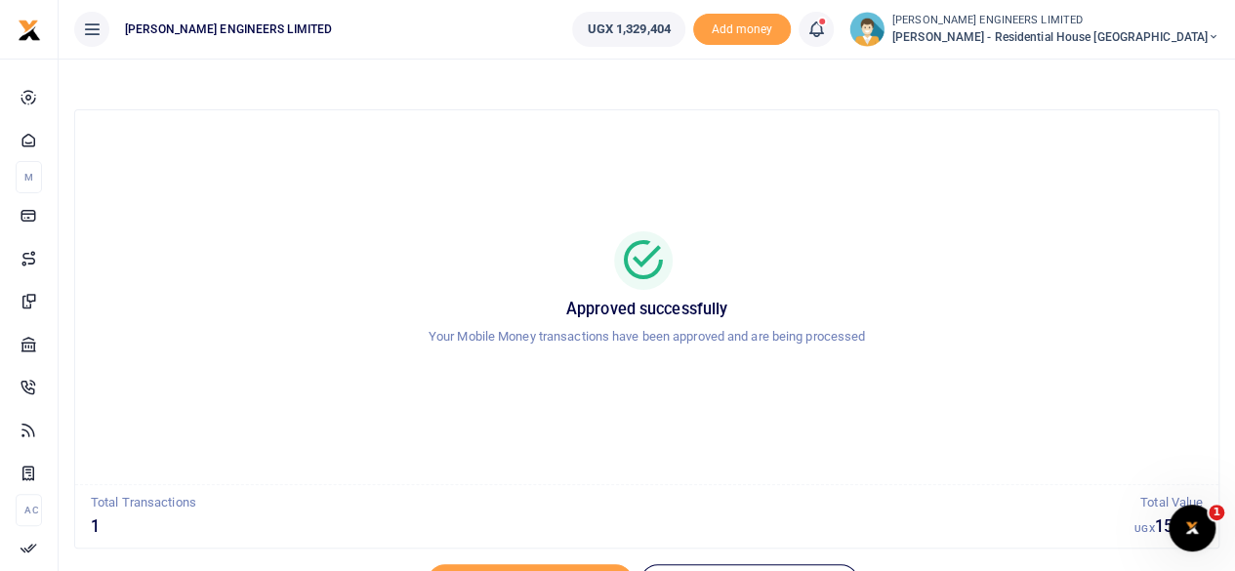
click at [1213, 37] on icon at bounding box center [1213, 37] width 12 height 14
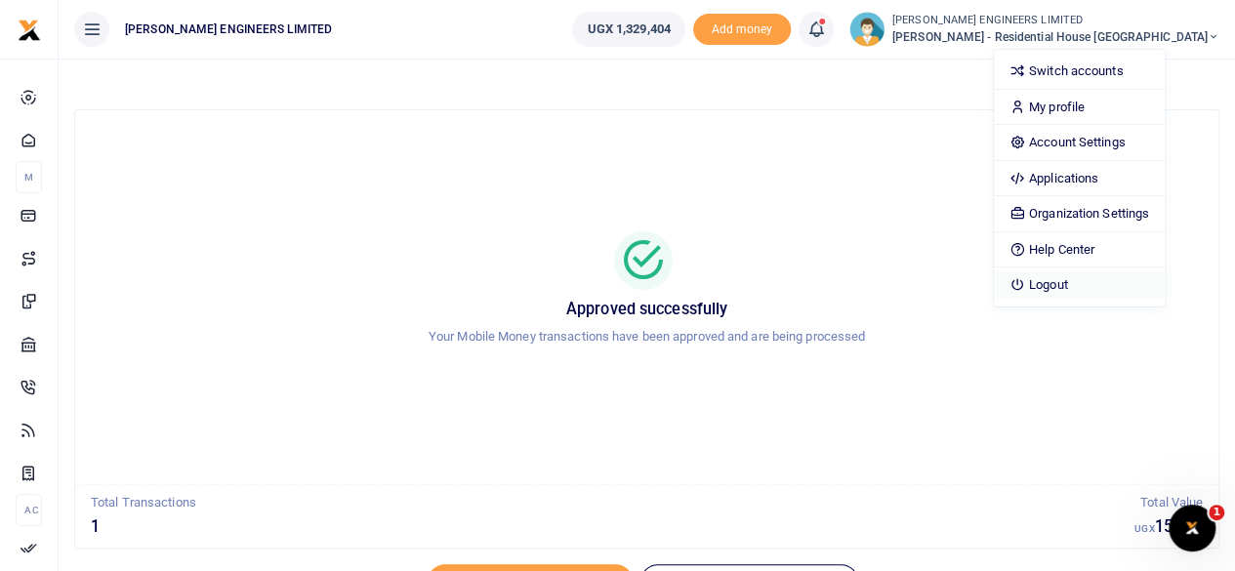
click at [1115, 285] on link "Logout" at bounding box center [1078, 284] width 171 height 27
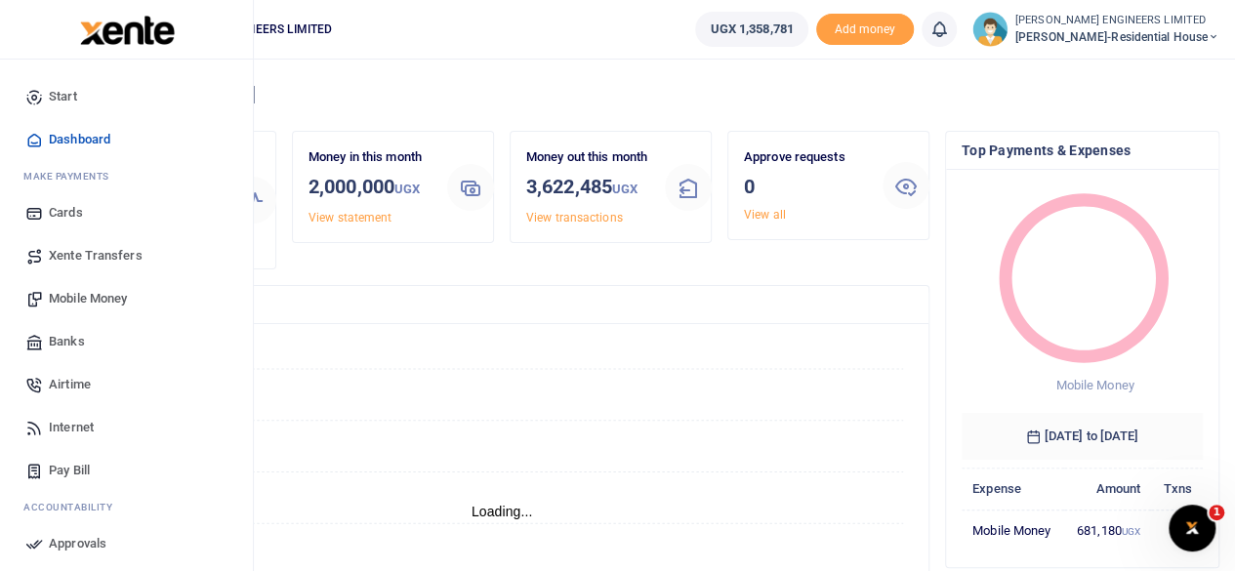
click at [77, 298] on span "Mobile Money" at bounding box center [88, 299] width 78 height 20
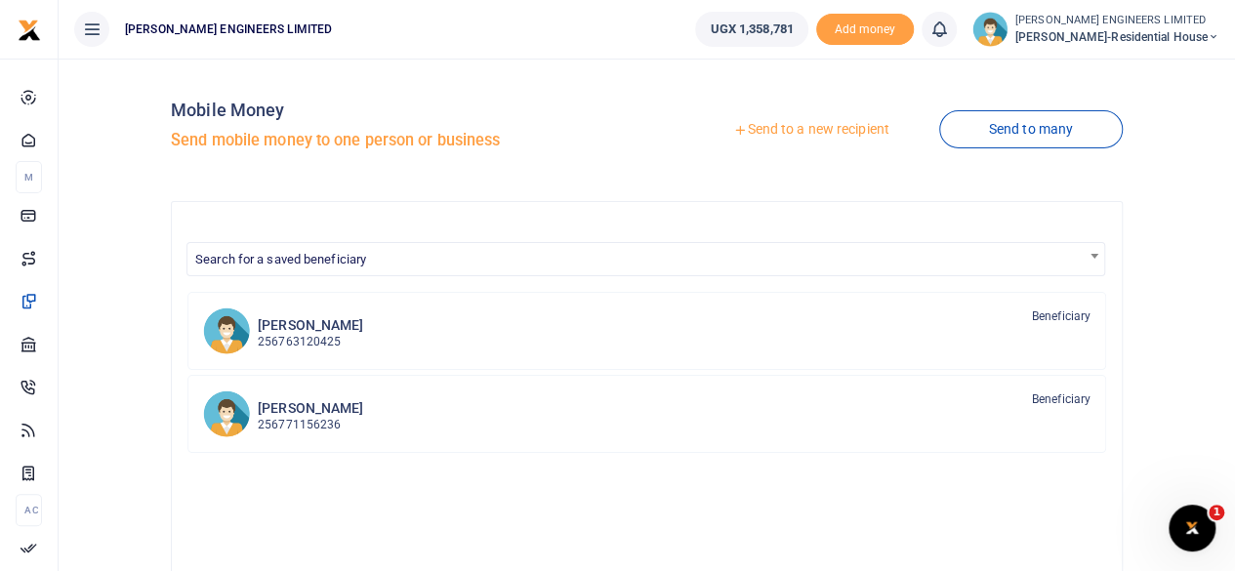
click at [1211, 36] on icon at bounding box center [1213, 37] width 12 height 14
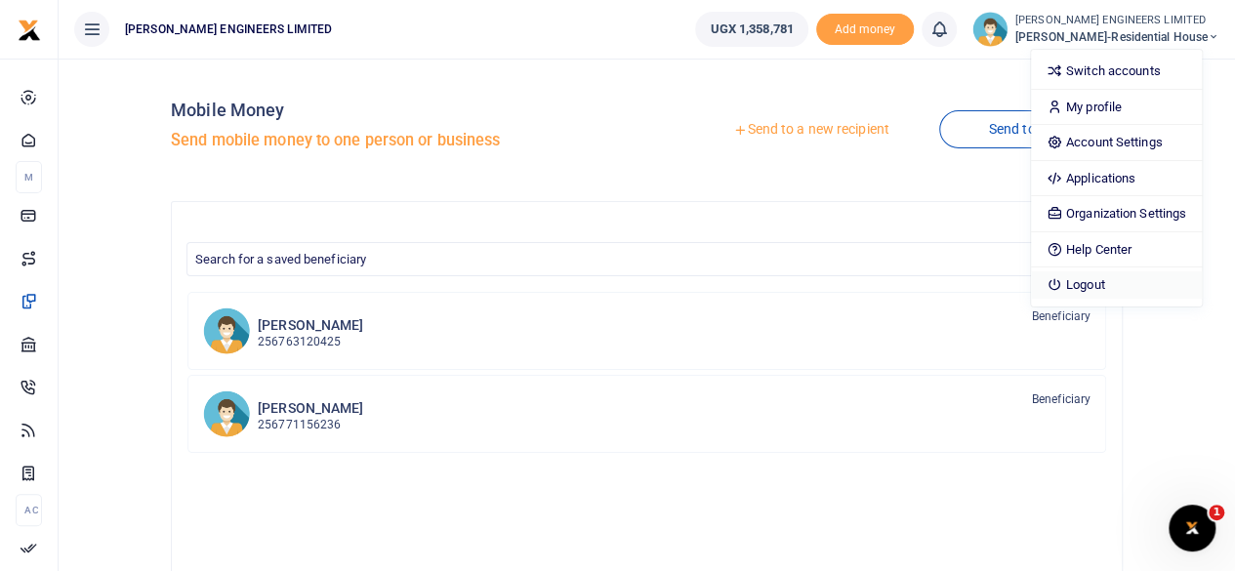
click at [1112, 286] on link "Logout" at bounding box center [1116, 284] width 171 height 27
